Goal: Check status

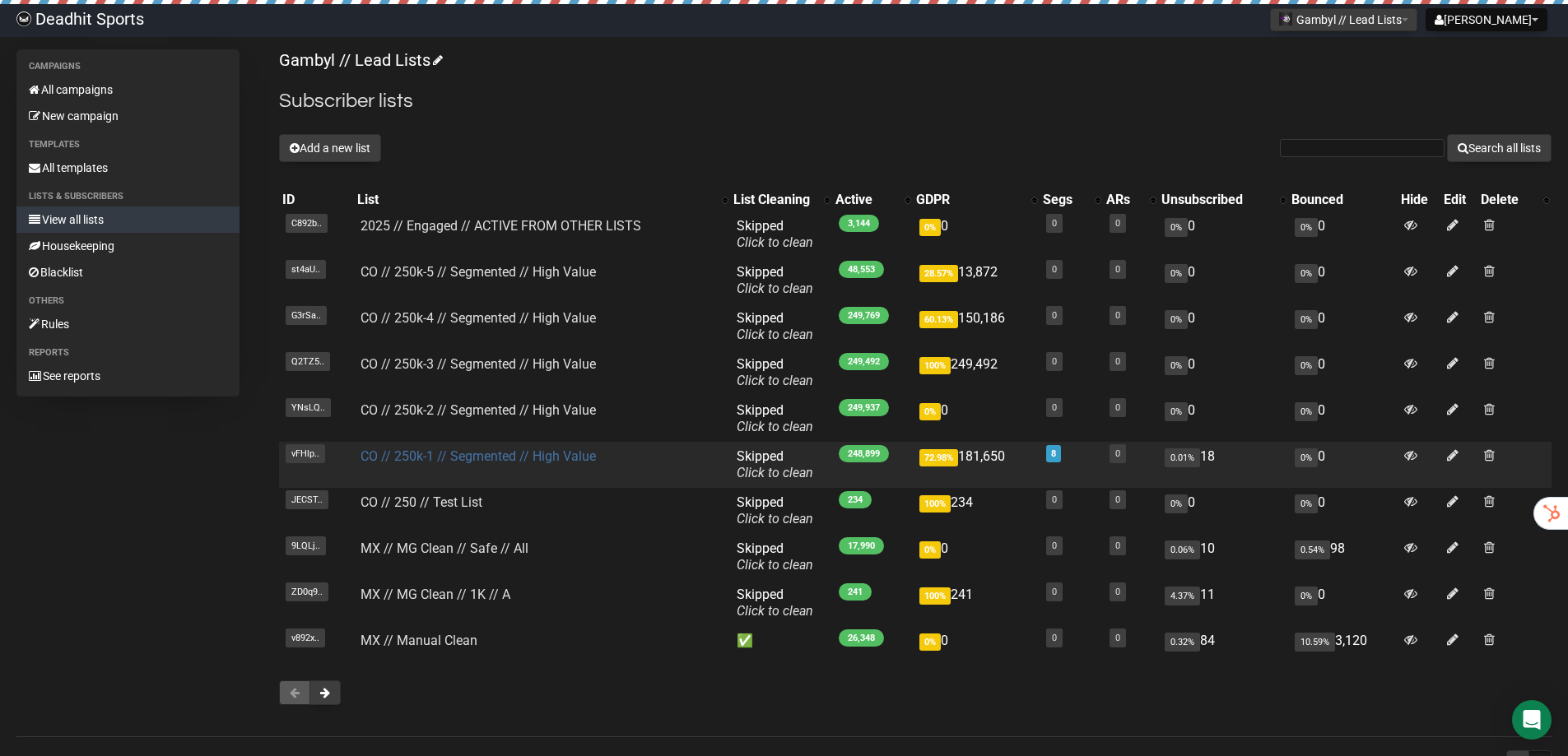
click at [501, 461] on link "CO // 250k-1 // Segmented // High Value" at bounding box center [478, 456] width 235 height 16
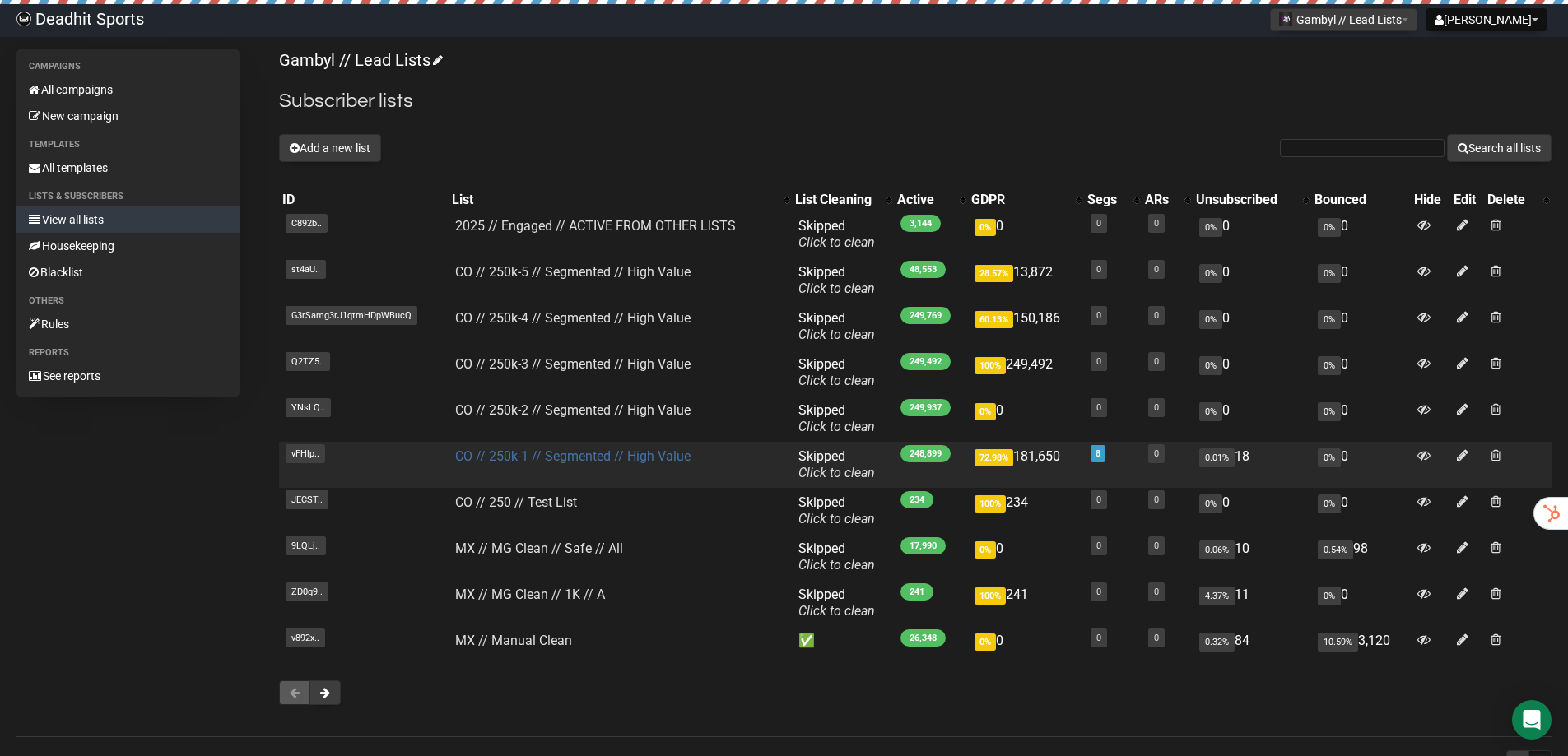
click at [629, 456] on link "CO // 250k-1 // Segmented // High Value" at bounding box center [573, 456] width 235 height 16
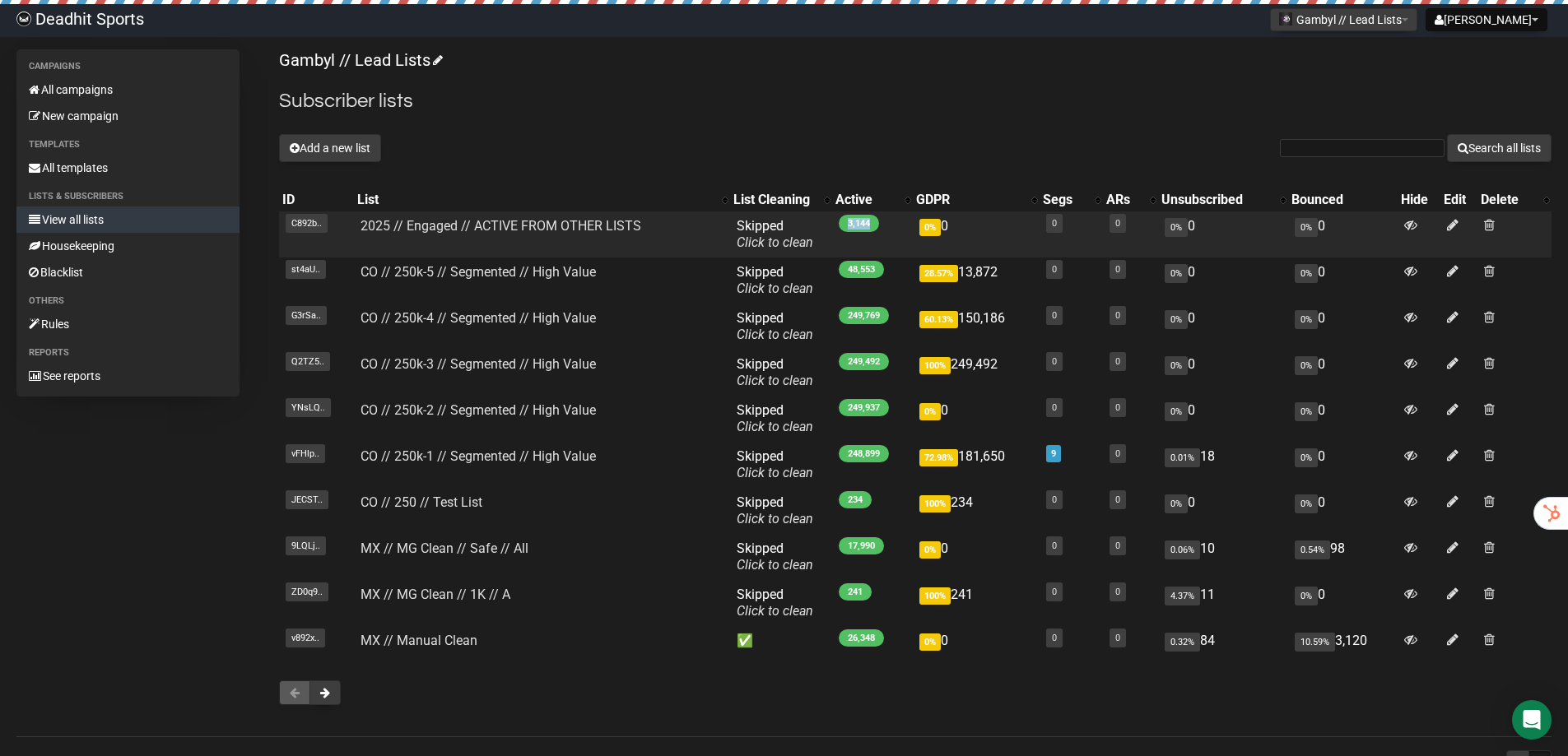
drag, startPoint x: 840, startPoint y: 220, endPoint x: 870, endPoint y: 224, distance: 30.3
click at [870, 224] on span "3,144" at bounding box center [859, 223] width 40 height 17
click at [606, 226] on link "2025 // Engaged // ACTIVE FROM OTHER LISTS" at bounding box center [501, 226] width 281 height 16
